Goal: Task Accomplishment & Management: Manage account settings

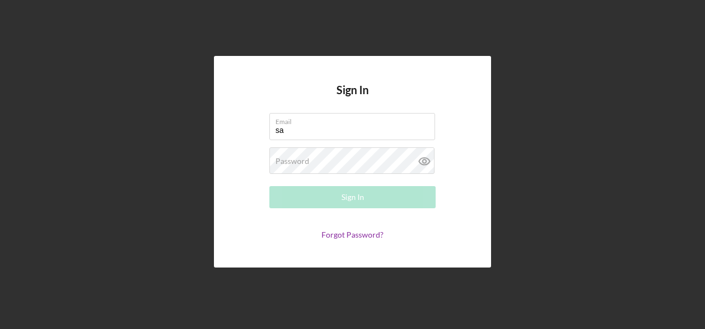
type input "sandra.romero@hiaseaf.org"
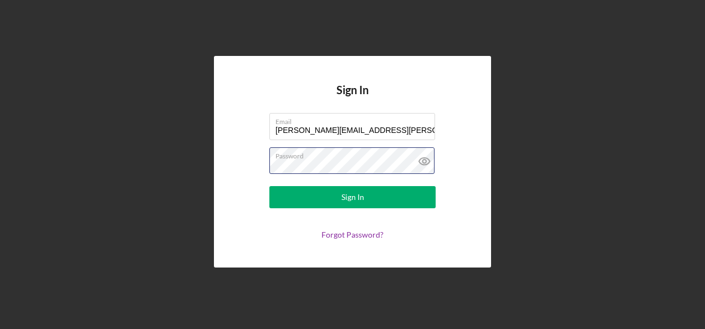
click at [270, 186] on button "Sign In" at bounding box center [353, 197] width 166 height 22
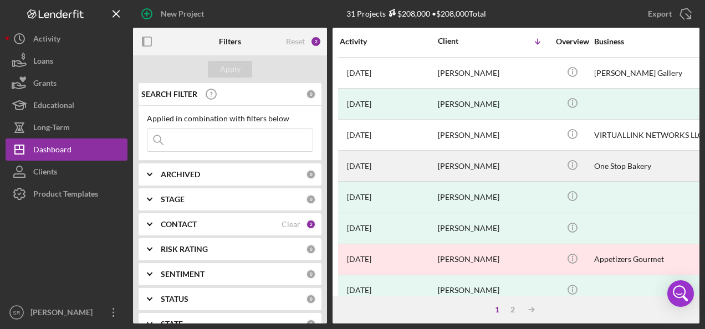
scroll to position [542, 0]
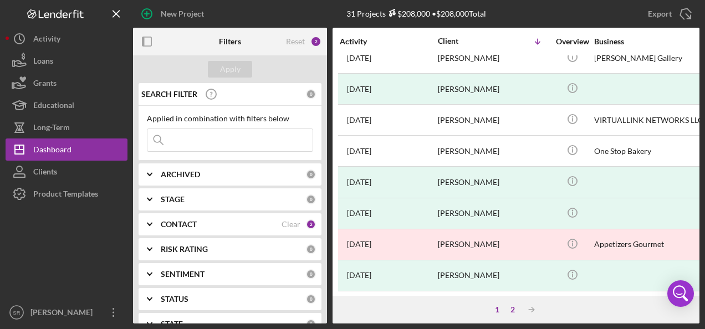
click at [510, 310] on div "2" at bounding box center [513, 310] width 16 height 9
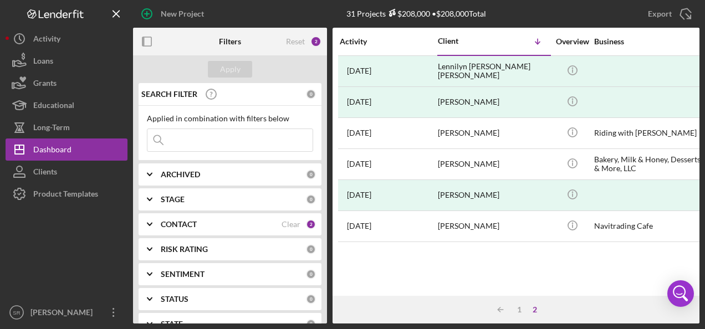
scroll to position [0, 0]
click at [284, 223] on div "Clear" at bounding box center [291, 224] width 19 height 9
click at [172, 222] on b "CONTACT" at bounding box center [179, 224] width 36 height 9
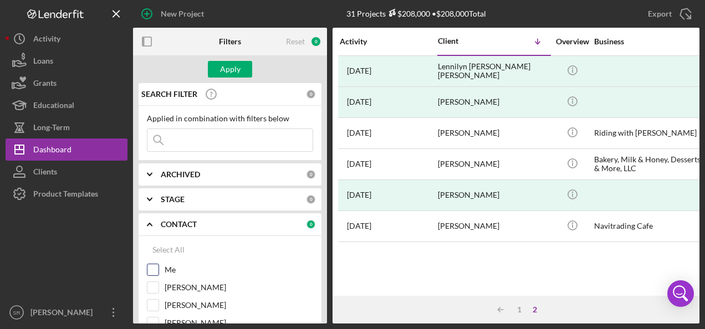
click at [162, 269] on div "Me" at bounding box center [230, 273] width 166 height 18
click at [150, 268] on input "Me" at bounding box center [153, 270] width 11 height 11
checkbox input "true"
click at [226, 72] on div "Apply" at bounding box center [230, 69] width 21 height 17
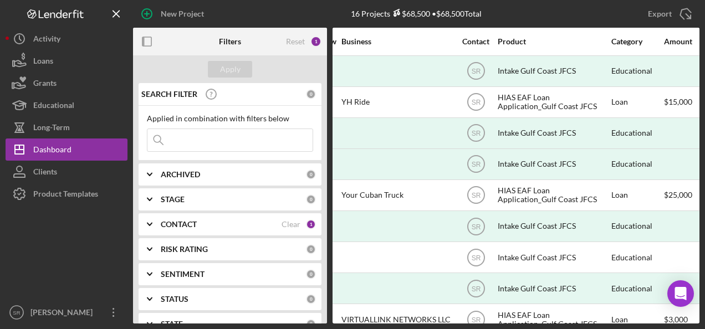
scroll to position [0, 256]
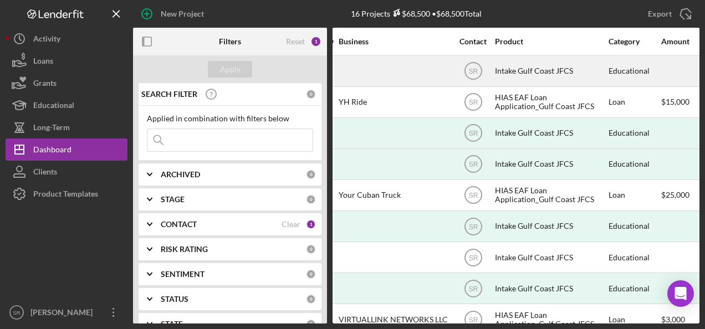
click at [422, 69] on div at bounding box center [394, 71] width 111 height 29
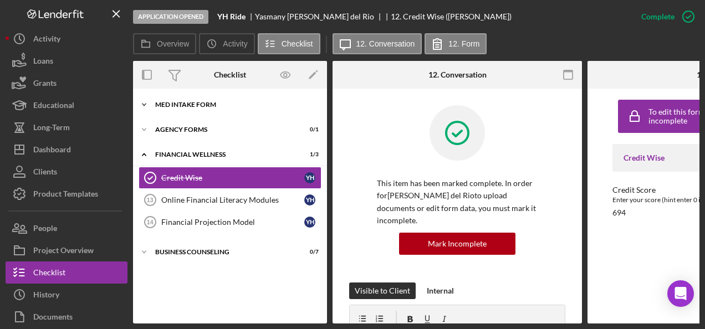
click at [185, 104] on div "MED Intake Form" at bounding box center [234, 104] width 158 height 7
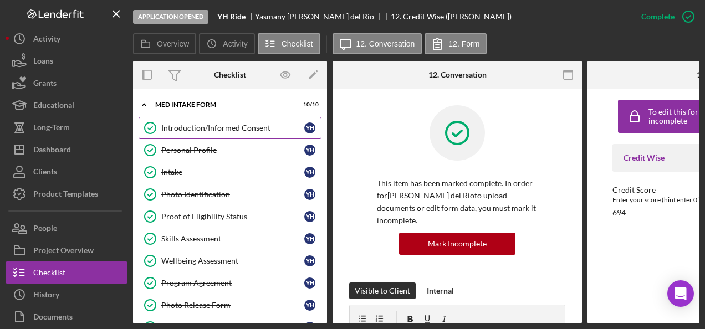
click at [210, 126] on div "Introduction/Informed Consent" at bounding box center [232, 128] width 143 height 9
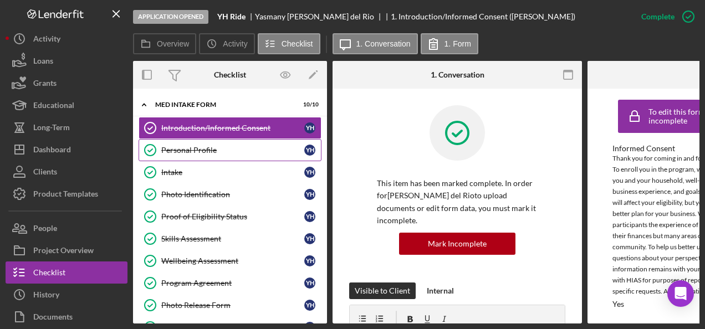
click at [229, 153] on div "Personal Profile" at bounding box center [232, 150] width 143 height 9
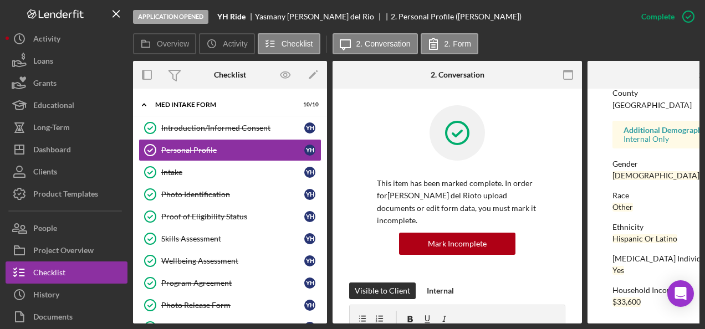
scroll to position [295, 0]
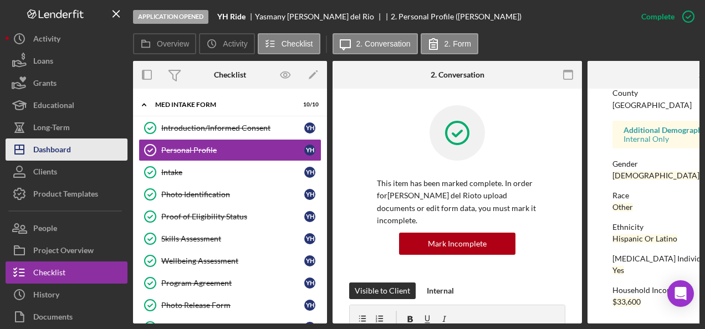
click at [69, 139] on div "Dashboard" at bounding box center [52, 151] width 38 height 25
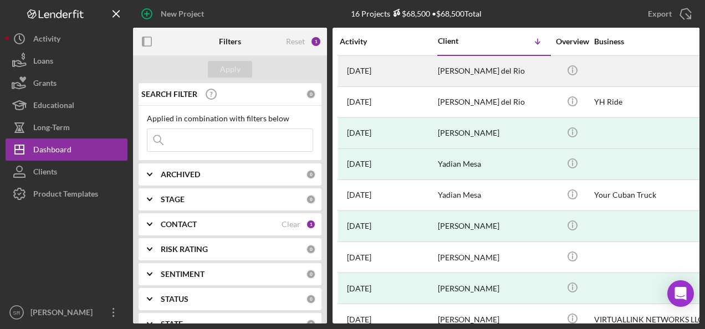
click at [396, 72] on div "[DATE] [PERSON_NAME] del Rio" at bounding box center [388, 71] width 97 height 29
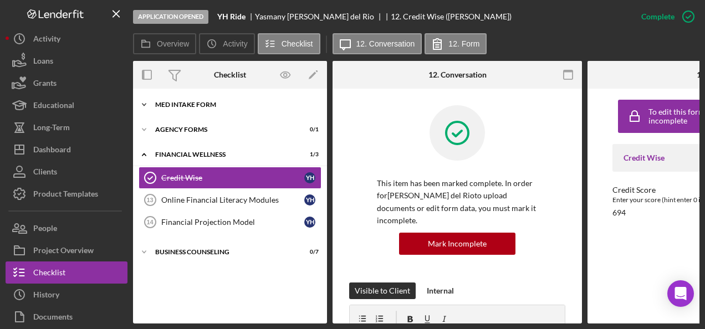
click at [196, 101] on div "MED Intake Form" at bounding box center [234, 104] width 158 height 7
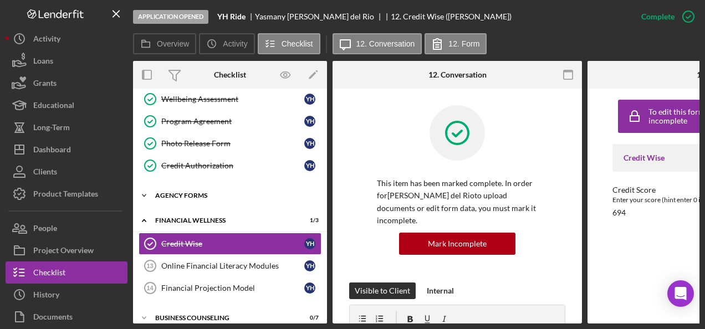
scroll to position [166, 0]
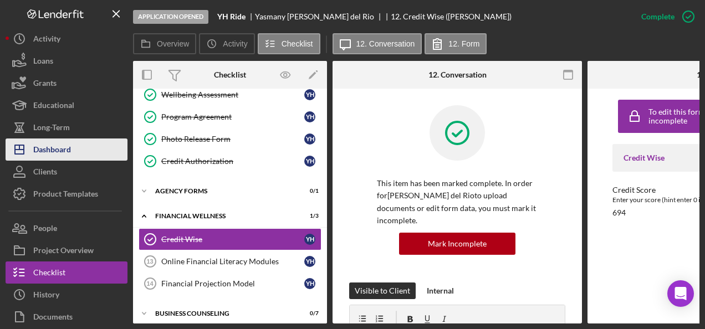
click at [72, 149] on button "Icon/Dashboard Dashboard" at bounding box center [67, 150] width 122 height 22
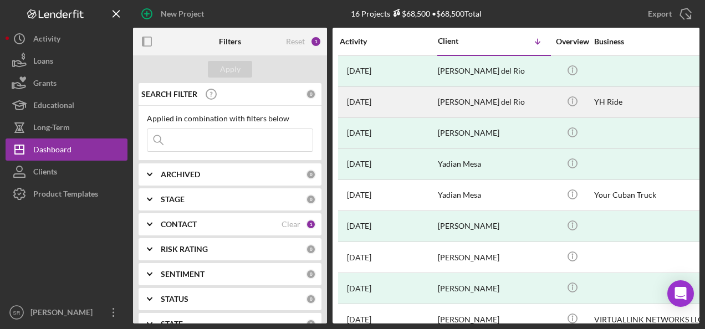
click at [503, 105] on div "[PERSON_NAME] del Rio" at bounding box center [493, 102] width 111 height 29
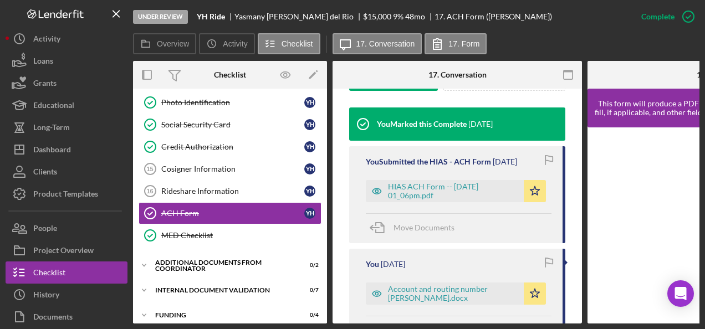
scroll to position [388, 0]
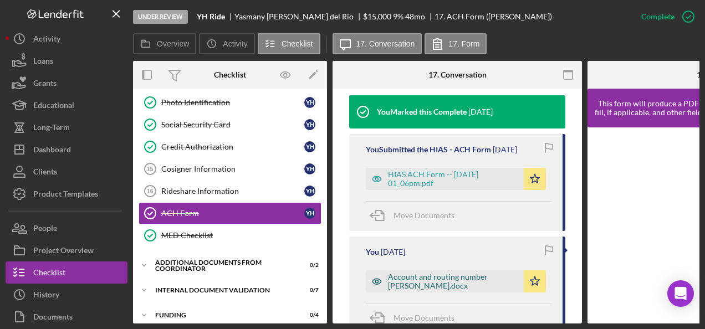
click at [420, 285] on div "Account and routing number [PERSON_NAME].docx" at bounding box center [453, 282] width 130 height 18
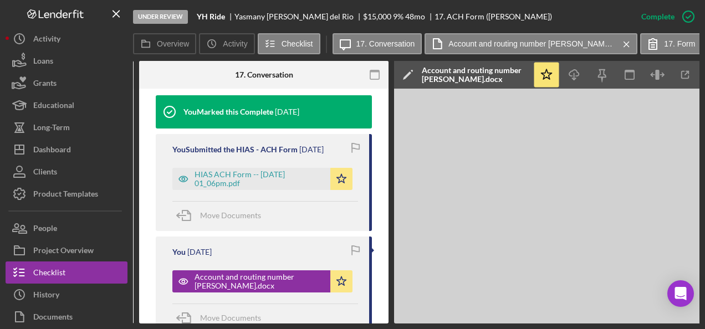
scroll to position [0, 158]
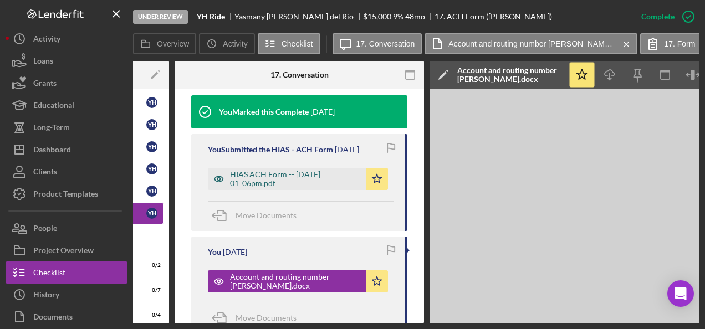
click at [273, 175] on div "HIAS ACH Form -- [DATE] 01_06pm.pdf" at bounding box center [295, 179] width 130 height 18
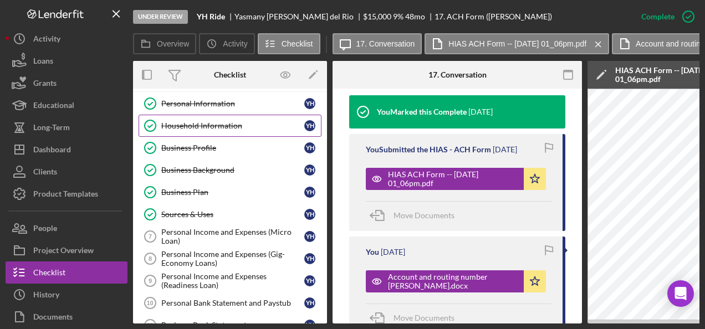
scroll to position [55, 0]
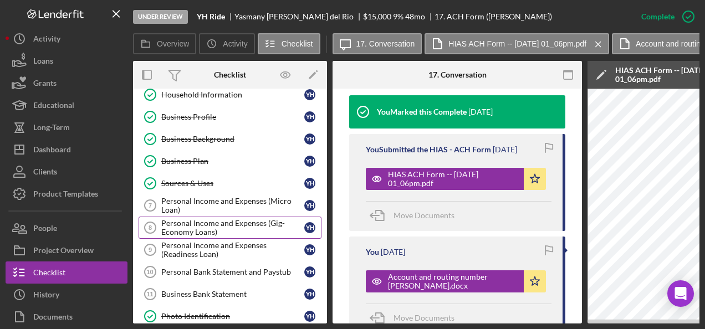
click at [245, 227] on div "Personal Income and Expenses (Gig-Economy Loans)" at bounding box center [232, 228] width 143 height 18
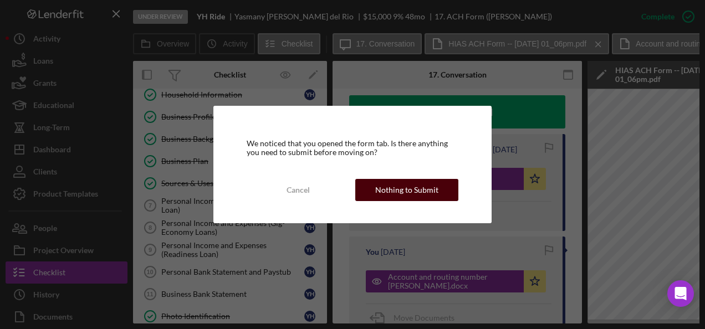
click at [413, 190] on div "Nothing to Submit" at bounding box center [406, 190] width 63 height 22
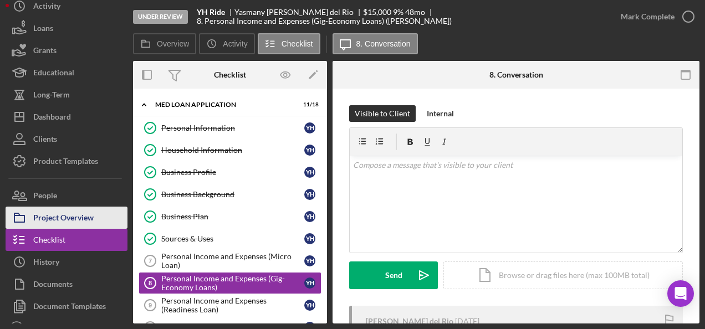
scroll to position [49, 0]
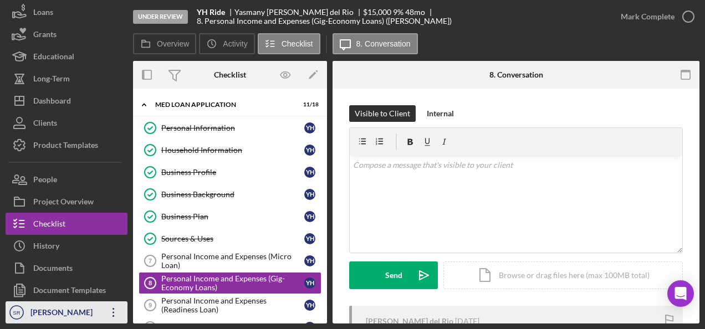
click at [95, 309] on div "[PERSON_NAME]" at bounding box center [64, 314] width 72 height 25
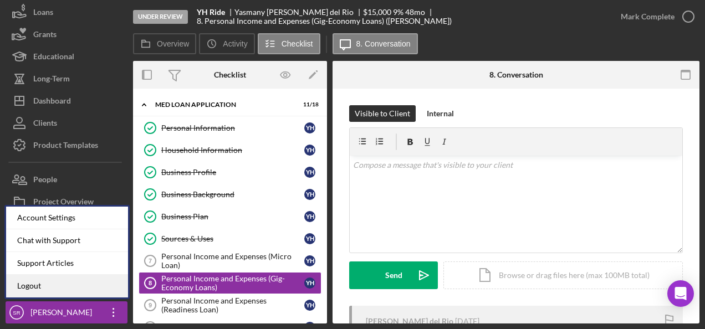
click at [54, 285] on link "Logout" at bounding box center [67, 286] width 122 height 23
